Goal: Check status: Check status

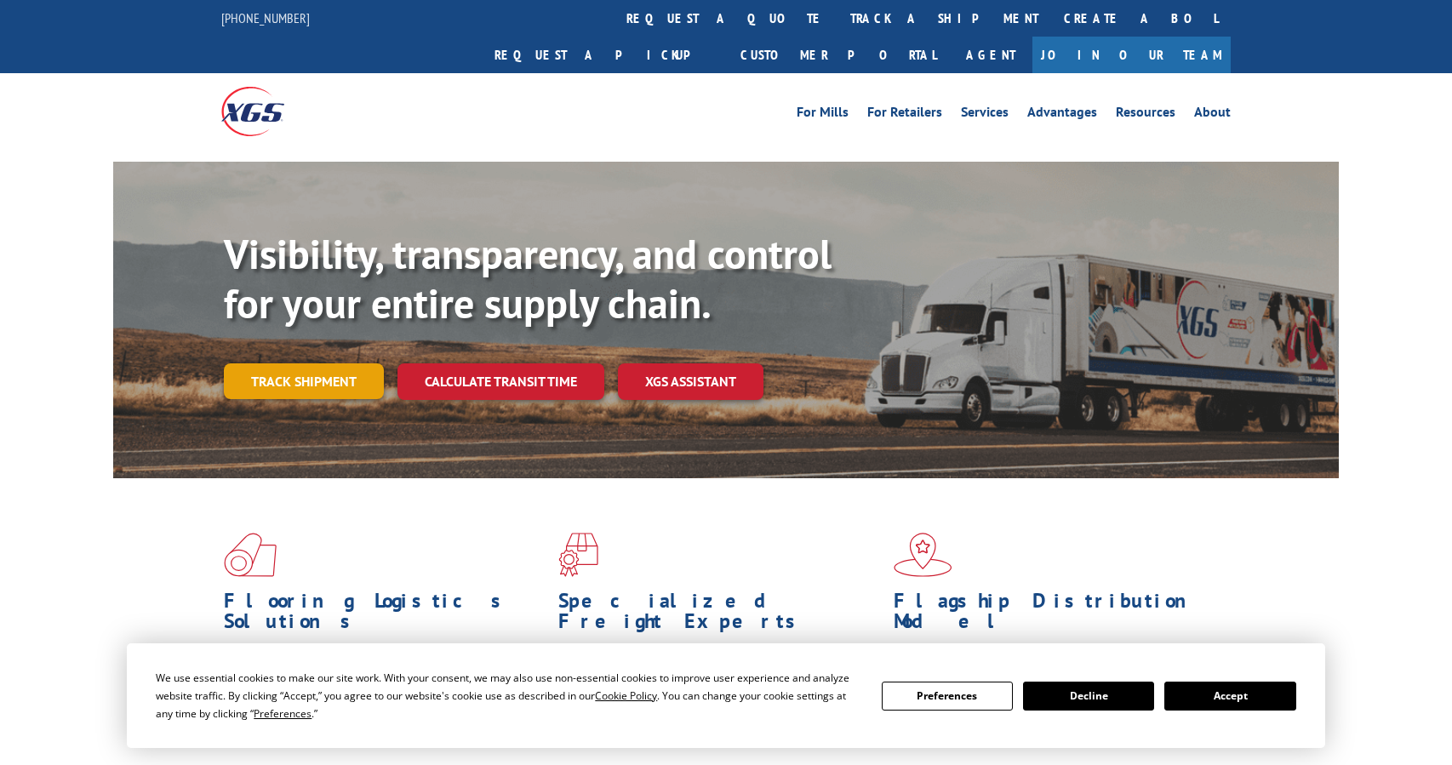
click at [279, 363] on link "Track shipment" at bounding box center [304, 381] width 160 height 36
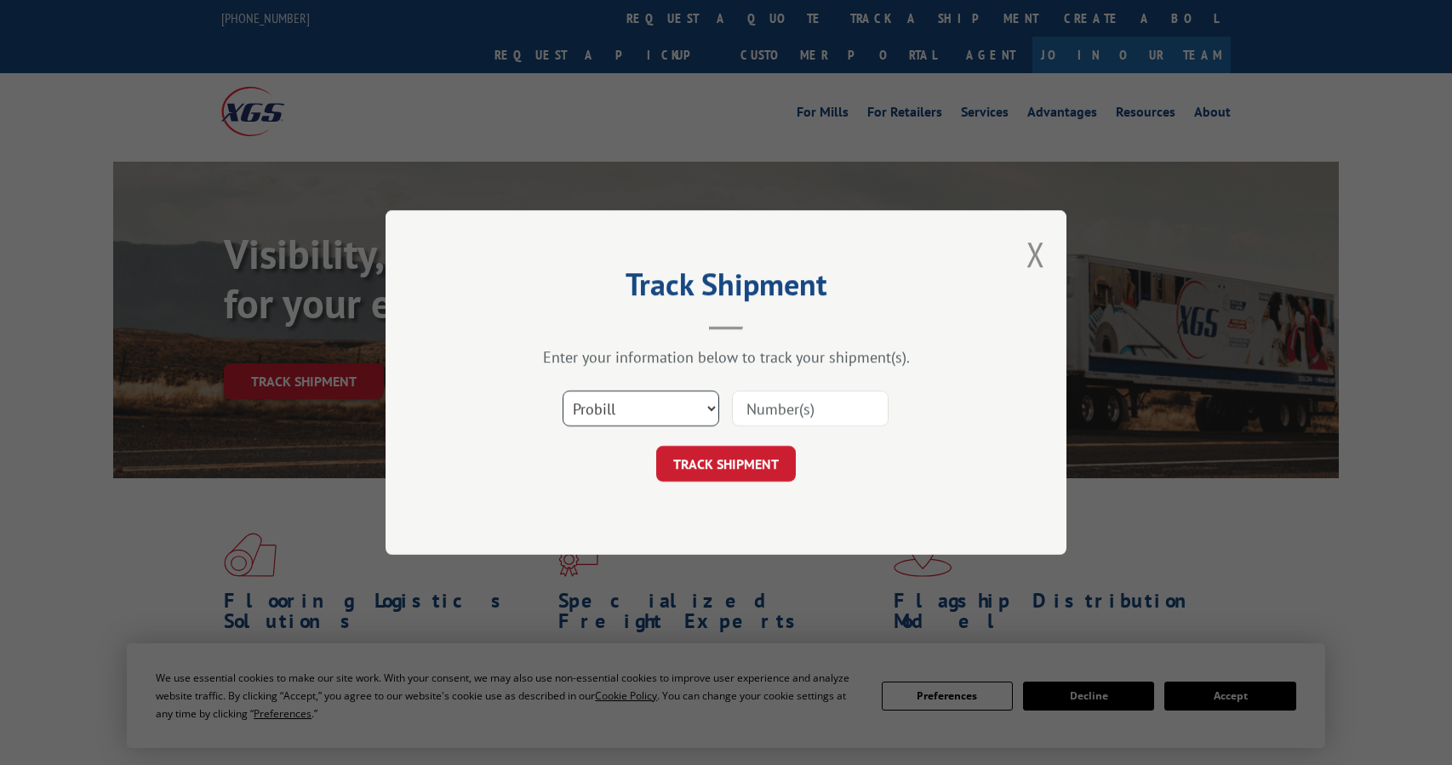
click at [711, 411] on select "Select category... Probill BOL PO" at bounding box center [641, 409] width 157 height 36
click at [768, 399] on input at bounding box center [810, 409] width 157 height 36
paste input "2852373"
type input "2852373"
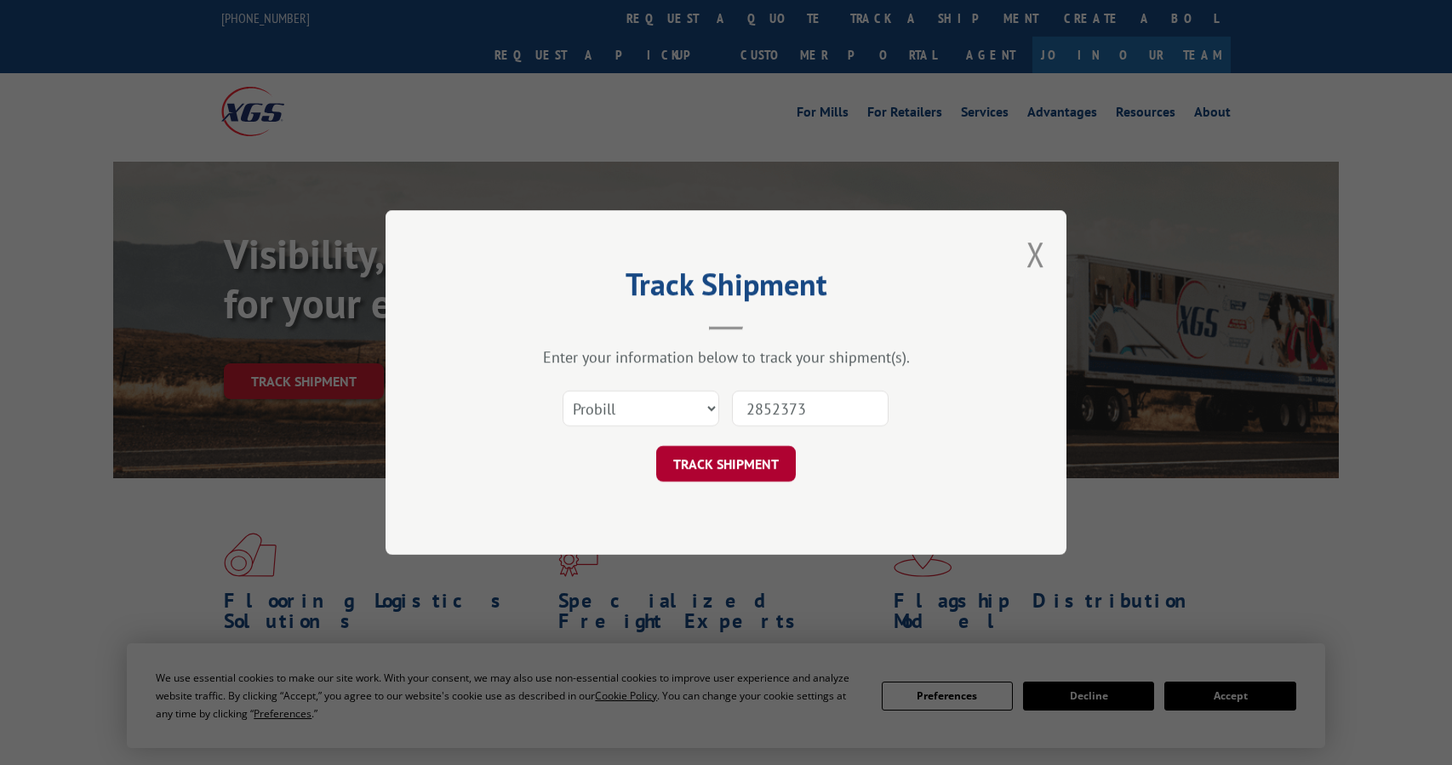
click at [709, 463] on button "TRACK SHIPMENT" at bounding box center [726, 464] width 140 height 36
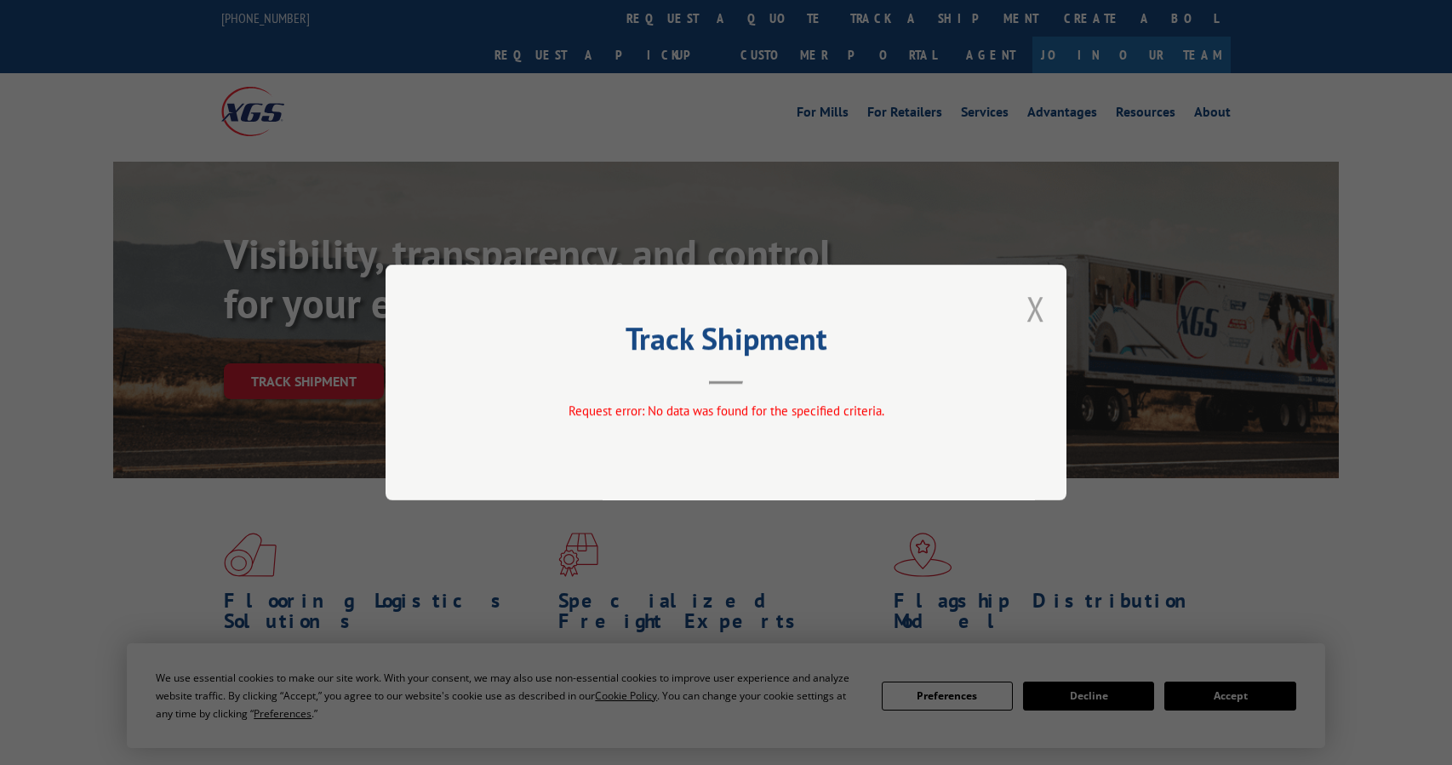
click at [1039, 309] on button "Close modal" at bounding box center [1035, 308] width 19 height 45
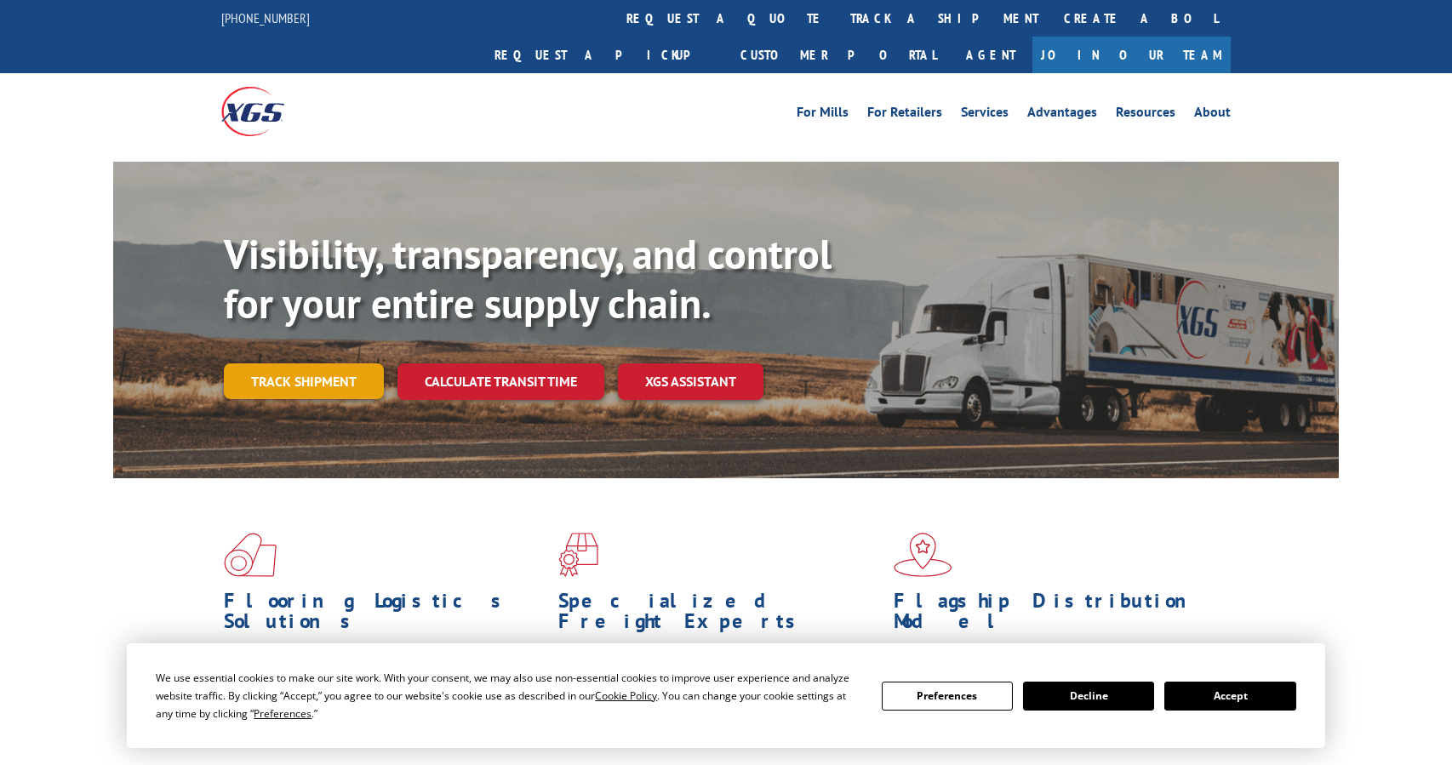
click at [297, 363] on link "Track shipment" at bounding box center [304, 381] width 160 height 36
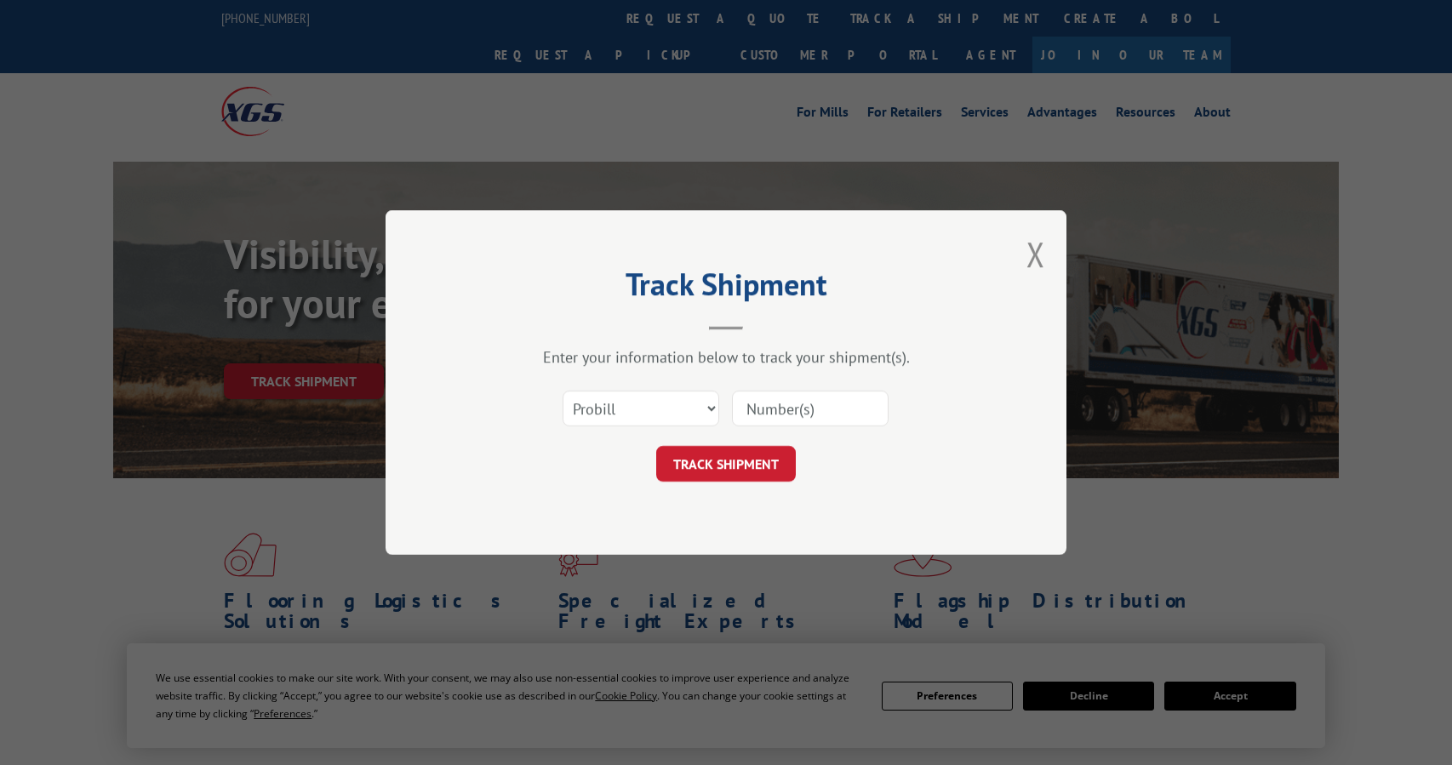
click at [793, 397] on input at bounding box center [810, 409] width 157 height 36
paste input "2852373"
type input "2852373"
click at [713, 460] on button "TRACK SHIPMENT" at bounding box center [726, 464] width 140 height 36
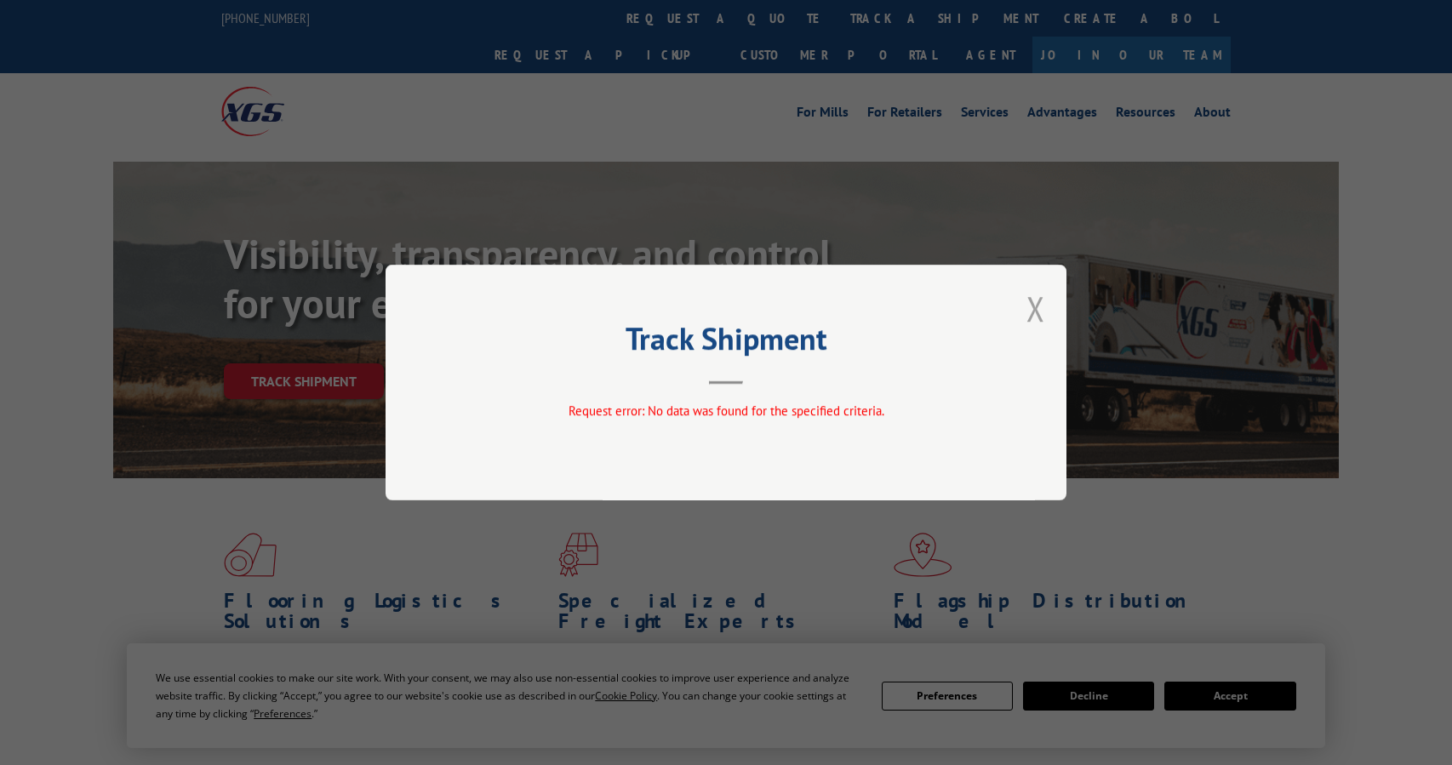
click at [1034, 303] on button "Close modal" at bounding box center [1035, 308] width 19 height 45
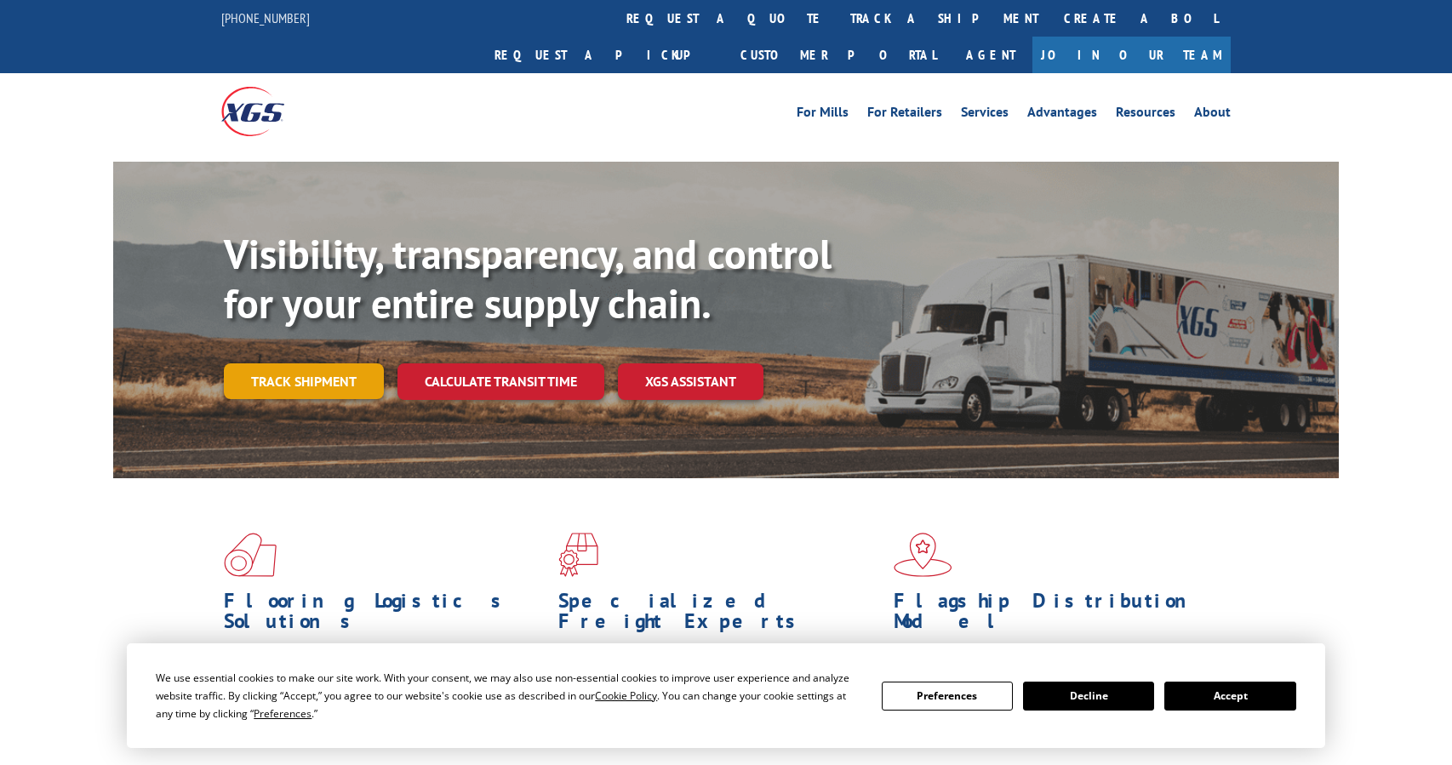
click at [274, 363] on link "Track shipment" at bounding box center [304, 381] width 160 height 36
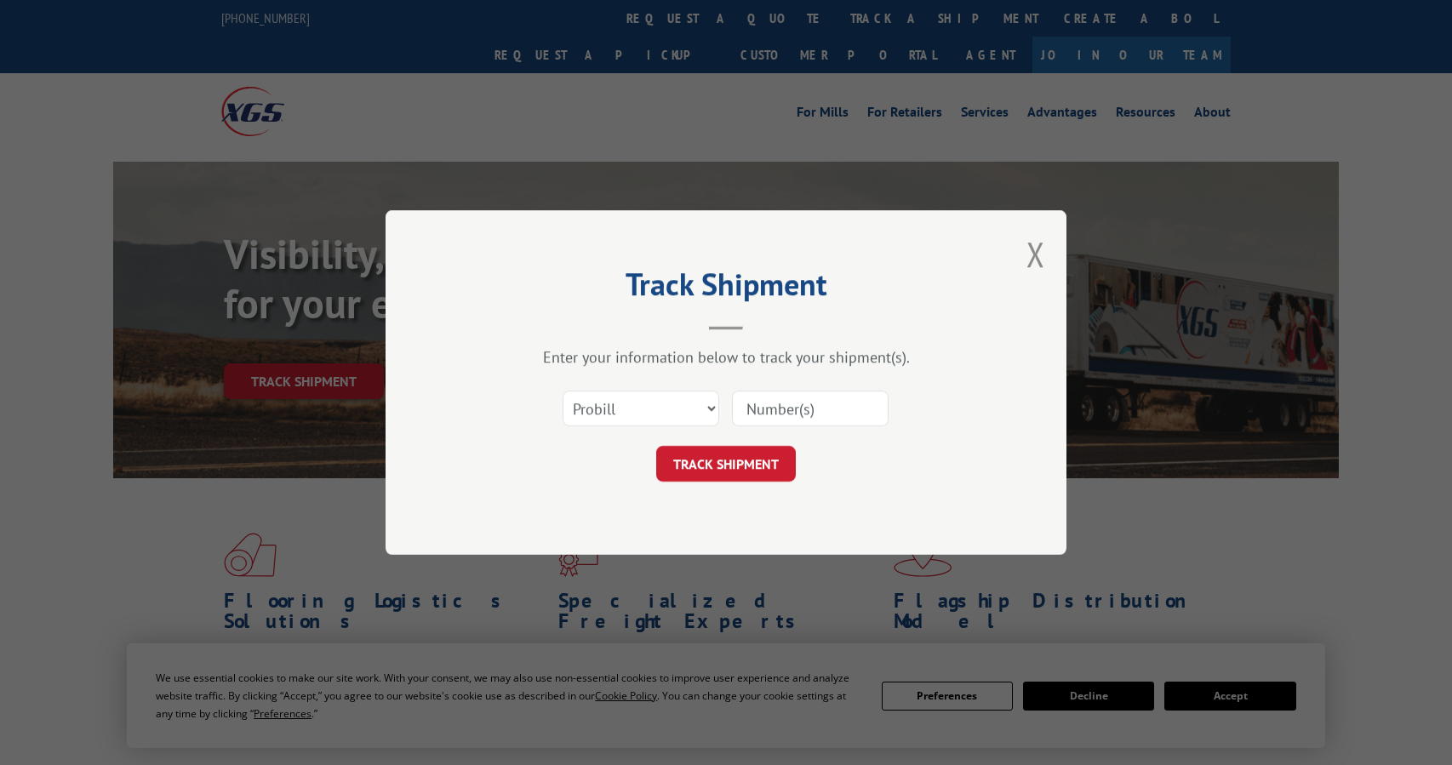
click at [763, 403] on input at bounding box center [810, 409] width 157 height 36
paste input "2852373"
type input "2852373"
click at [705, 409] on select "Select category... Probill BOL PO" at bounding box center [641, 409] width 157 height 36
select select "bol"
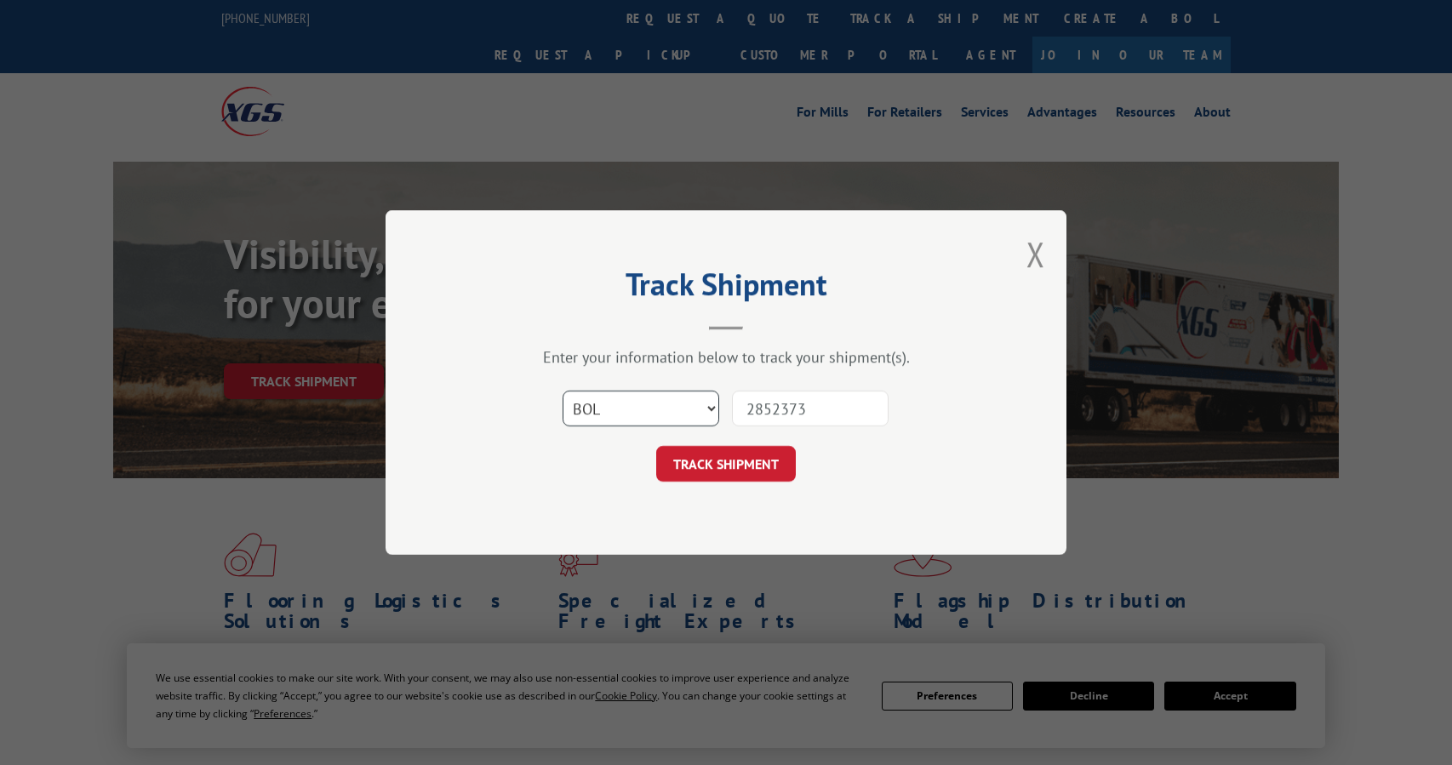
click at [563, 391] on select "Select category... Probill BOL PO" at bounding box center [641, 409] width 157 height 36
click at [719, 469] on button "TRACK SHIPMENT" at bounding box center [726, 464] width 140 height 36
